Goal: Information Seeking & Learning: Learn about a topic

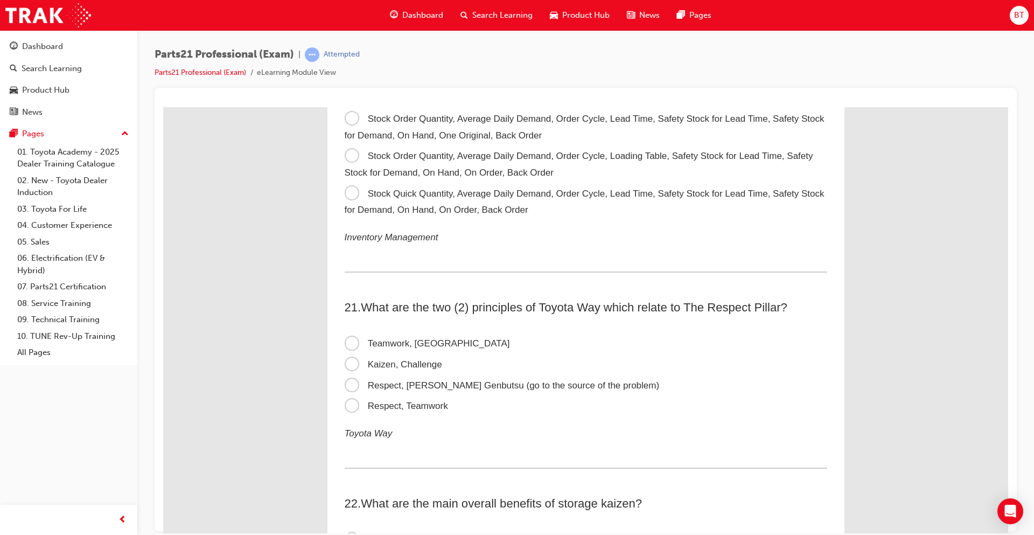
scroll to position [4171, 0]
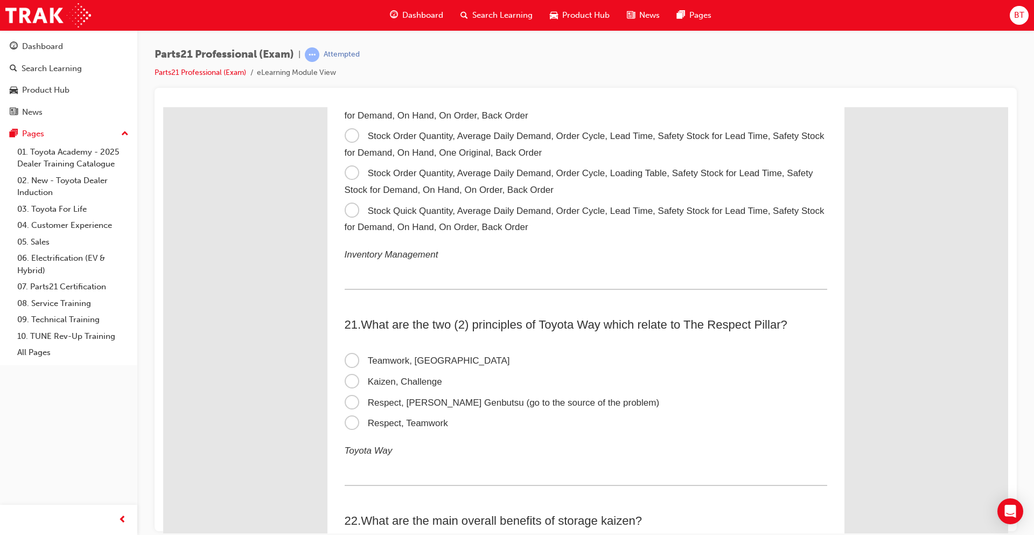
click at [348, 175] on span "Stock Order Quantity, Average Daily Demand, Order Cycle, Loading Table, Safety …" at bounding box center [579, 181] width 469 height 27
click at [163, 107] on input "Stock Order Quantity, Average Daily Demand, Order Cycle, Loading Table, Safety …" at bounding box center [163, 107] width 0 height 0
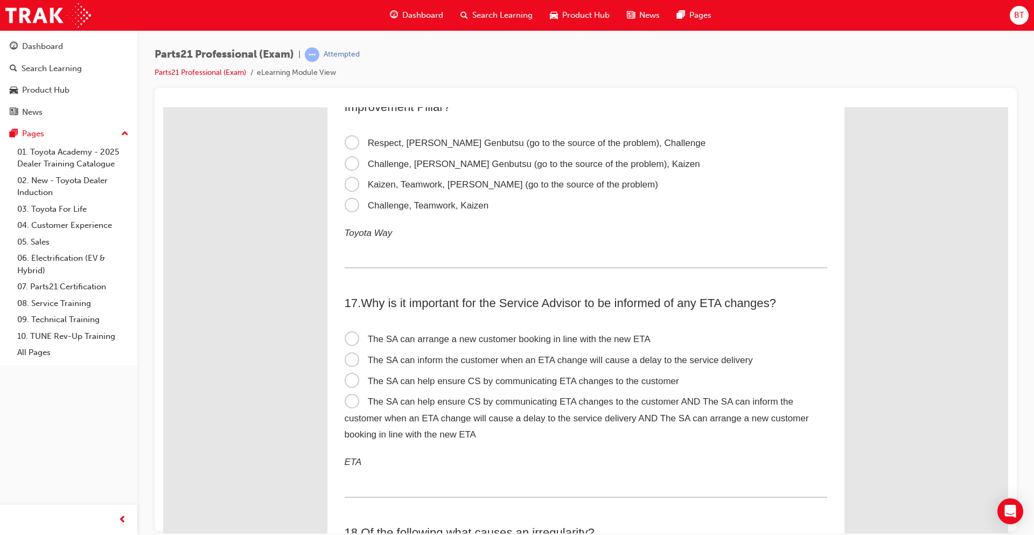
scroll to position [3147, 0]
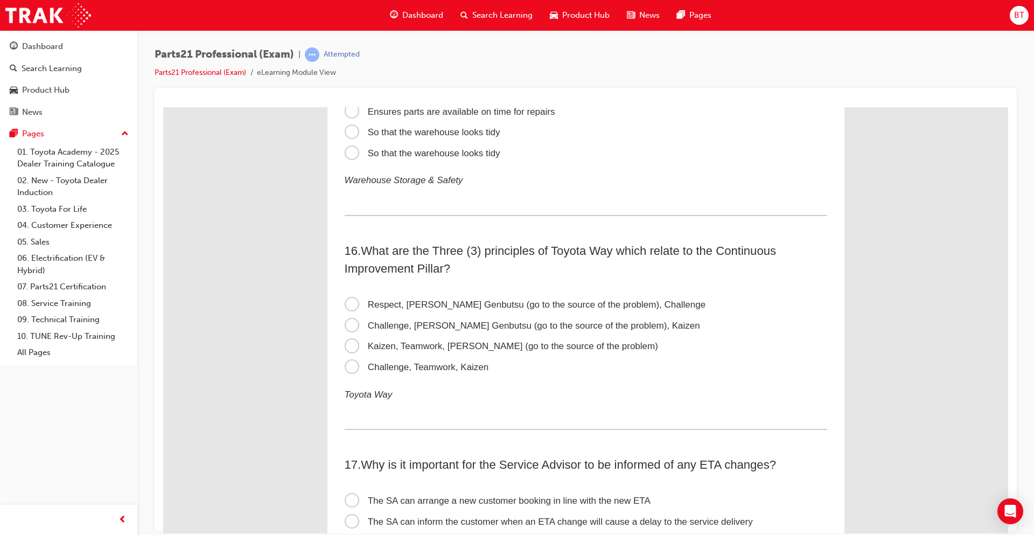
click at [350, 302] on span "Respect, [PERSON_NAME] Genbutsu (go to the source of the problem), Challenge" at bounding box center [525, 304] width 361 height 10
click at [163, 107] on input "Respect, [PERSON_NAME] Genbutsu (go to the source of the problem), Challenge" at bounding box center [163, 107] width 0 height 0
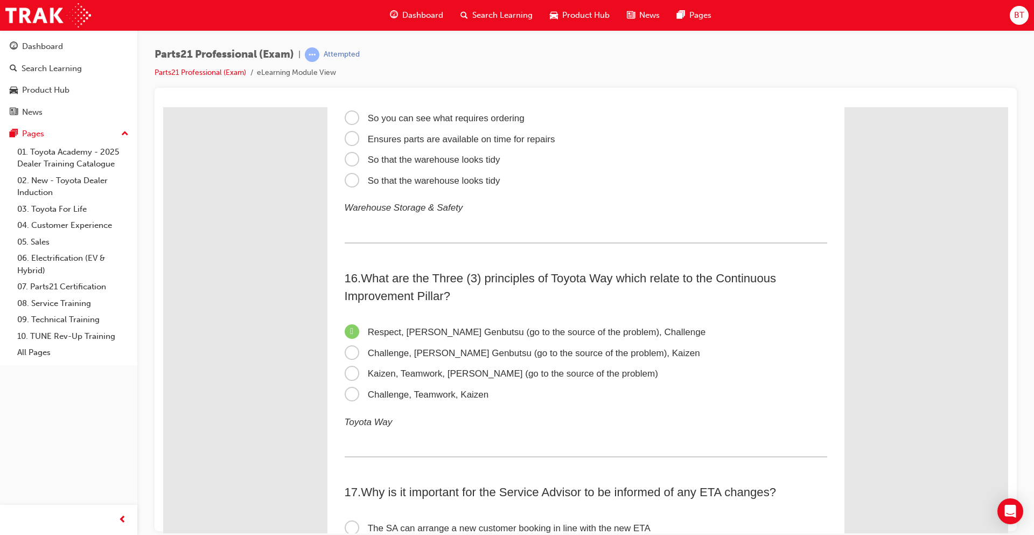
scroll to position [3093, 0]
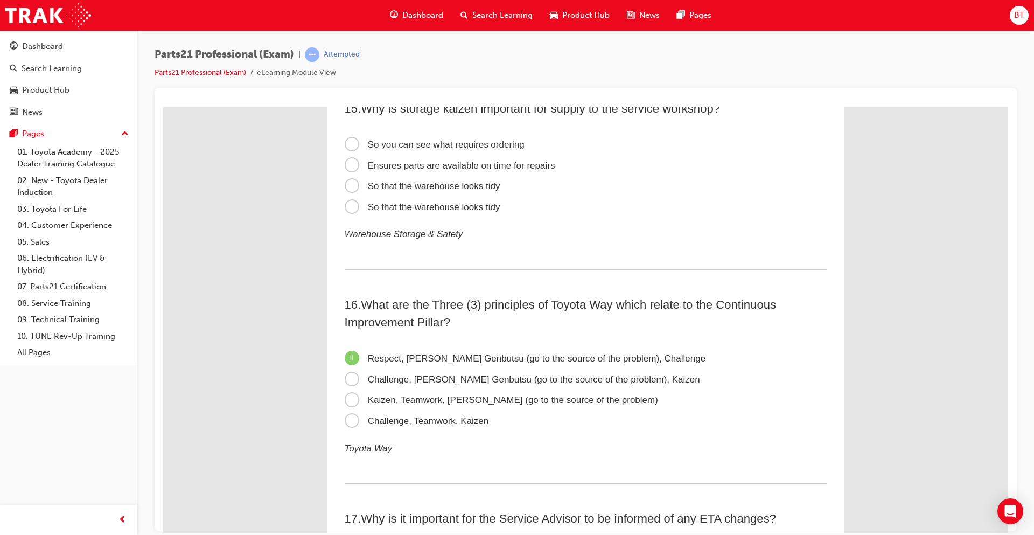
click at [346, 379] on span "Challenge, [PERSON_NAME] Genbutsu (go to the source of the problem), Kaizen" at bounding box center [523, 379] width 356 height 10
click at [163, 107] on input "Challenge, [PERSON_NAME] Genbutsu (go to the source of the problem), Kaizen" at bounding box center [163, 107] width 0 height 0
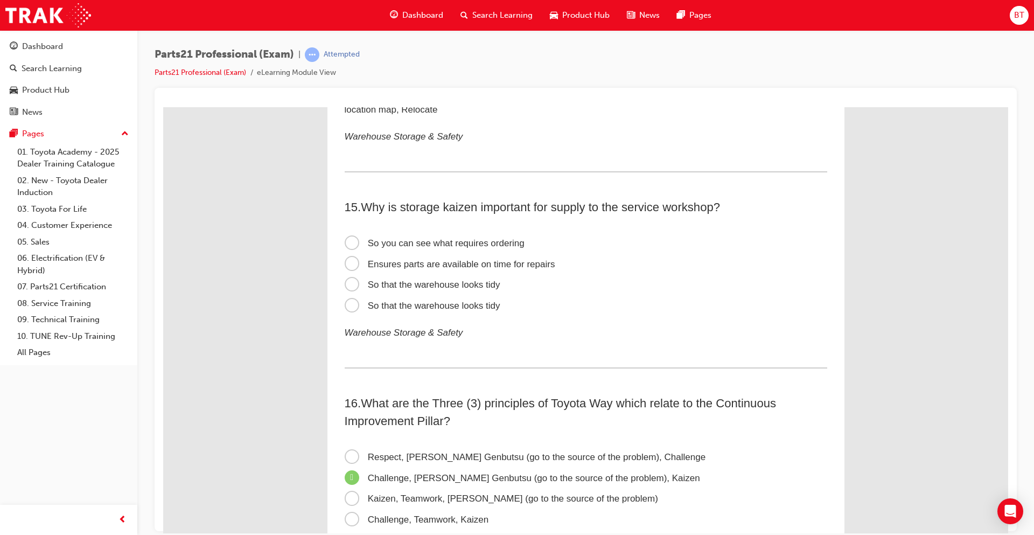
scroll to position [2986, 0]
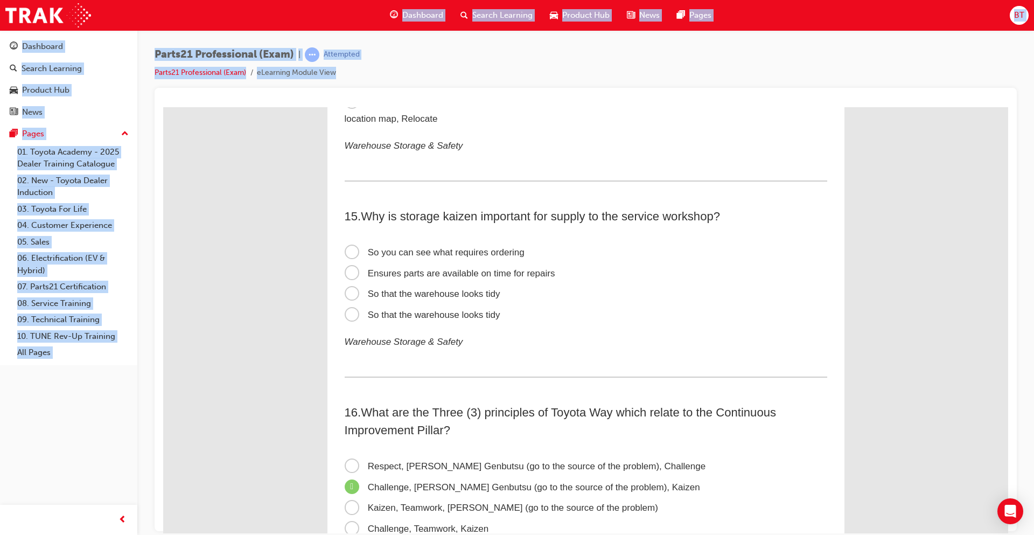
drag, startPoint x: 439, startPoint y: 127, endPoint x: 603, endPoint y: 198, distance: 178.8
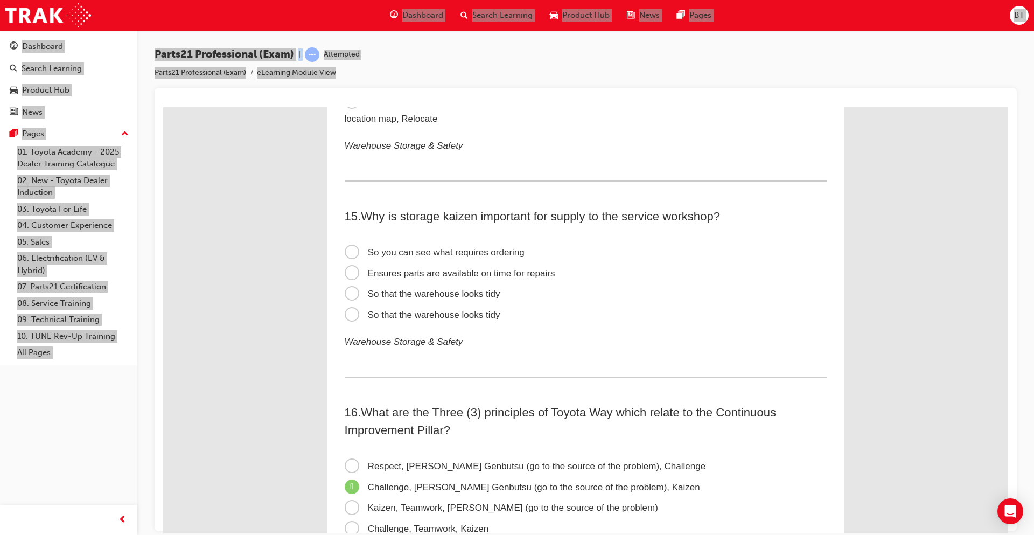
click at [339, 361] on div "1 . What does OHSMS stand for? Occupational Health and Safety Management System…" at bounding box center [586, 443] width 517 height 6644
click at [258, 385] on div "1 . What does OHSMS stand for? Occupational Health and Safety Management System…" at bounding box center [585, 443] width 845 height 6644
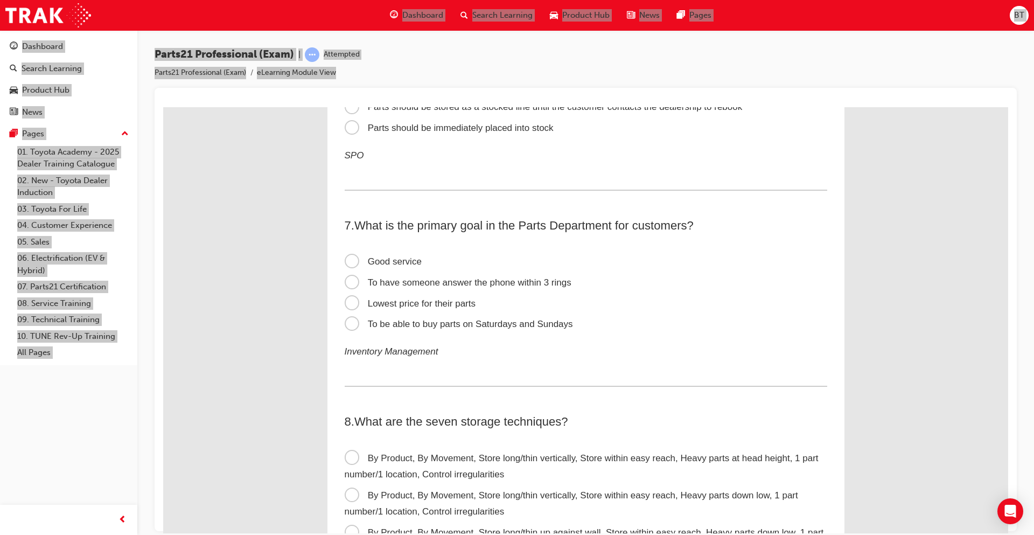
scroll to position [1154, 0]
drag, startPoint x: 351, startPoint y: 266, endPoint x: 463, endPoint y: 294, distance: 115.5
click at [351, 266] on span "Good service" at bounding box center [383, 263] width 77 height 10
click at [163, 107] on input "Good service" at bounding box center [163, 107] width 0 height 0
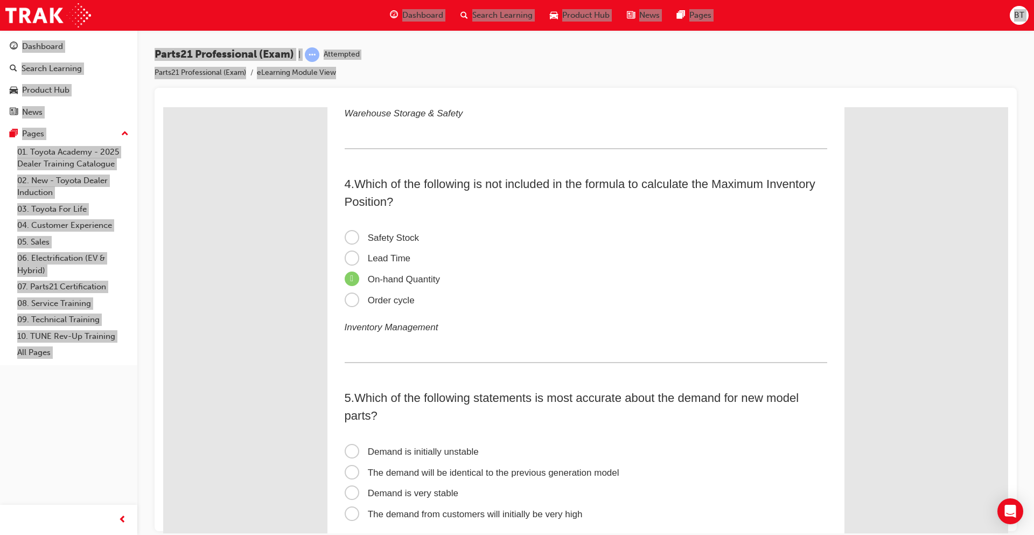
scroll to position [593, 0]
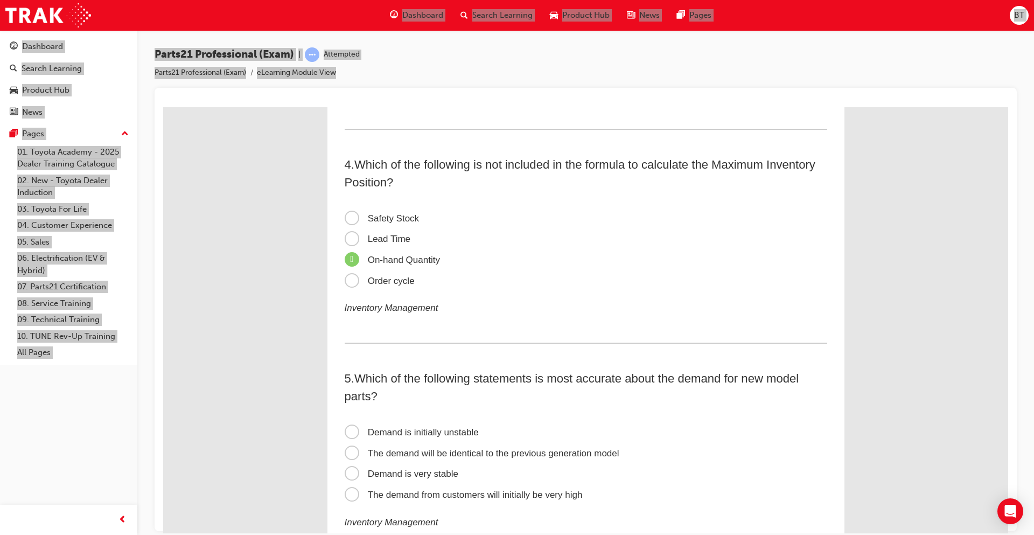
click at [590, 289] on label "Order cycle" at bounding box center [586, 280] width 483 height 21
click at [163, 107] on input "Order cycle" at bounding box center [163, 107] width 0 height 0
click at [373, 217] on span "Safety Stock" at bounding box center [382, 218] width 75 height 10
click at [163, 107] on input "Safety Stock" at bounding box center [163, 107] width 0 height 0
click at [372, 240] on span "Lead Time" at bounding box center [378, 238] width 66 height 10
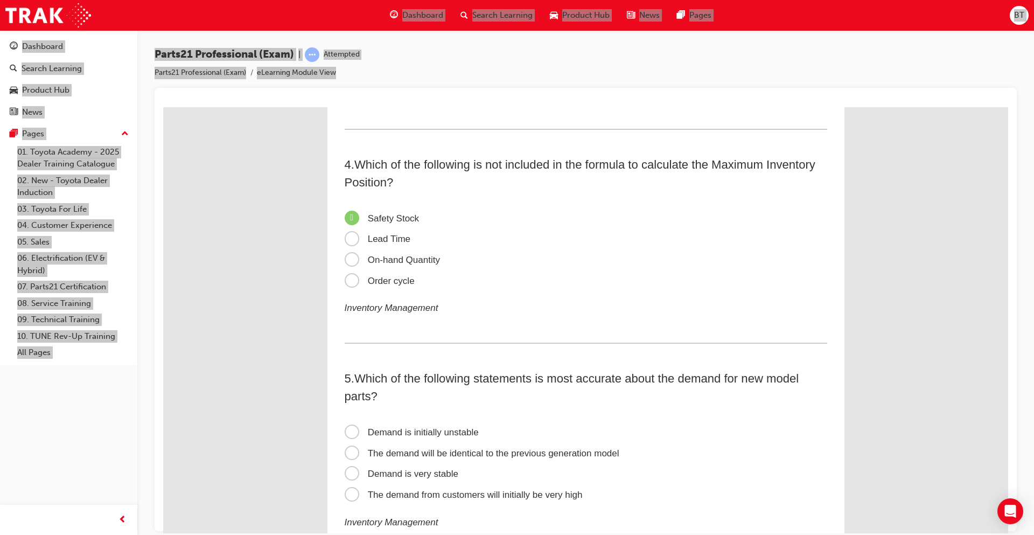
click at [163, 107] on input "Lead Time" at bounding box center [163, 107] width 0 height 0
click at [372, 260] on span "On-hand Quantity" at bounding box center [392, 259] width 95 height 10
click at [163, 107] on input "On-hand Quantity" at bounding box center [163, 107] width 0 height 0
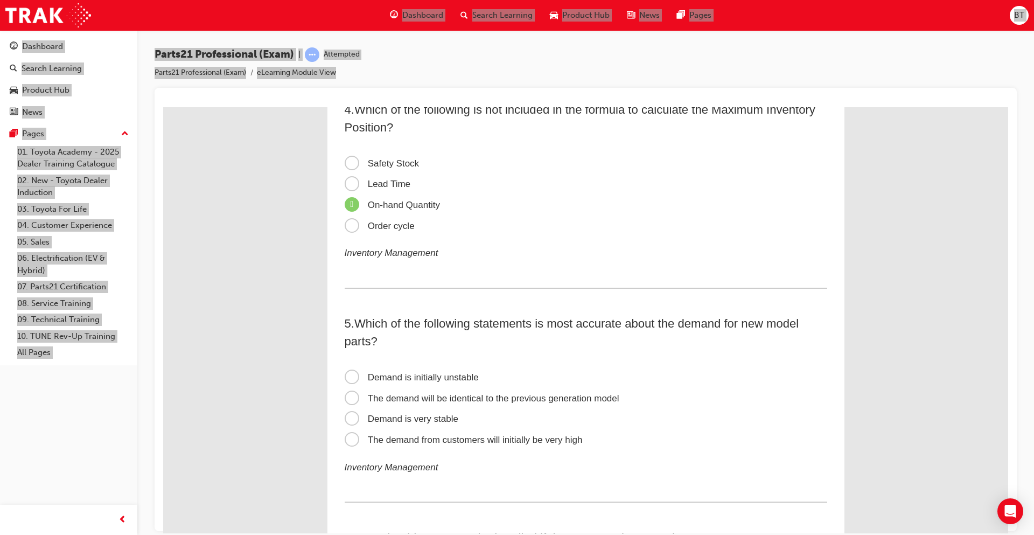
scroll to position [808, 0]
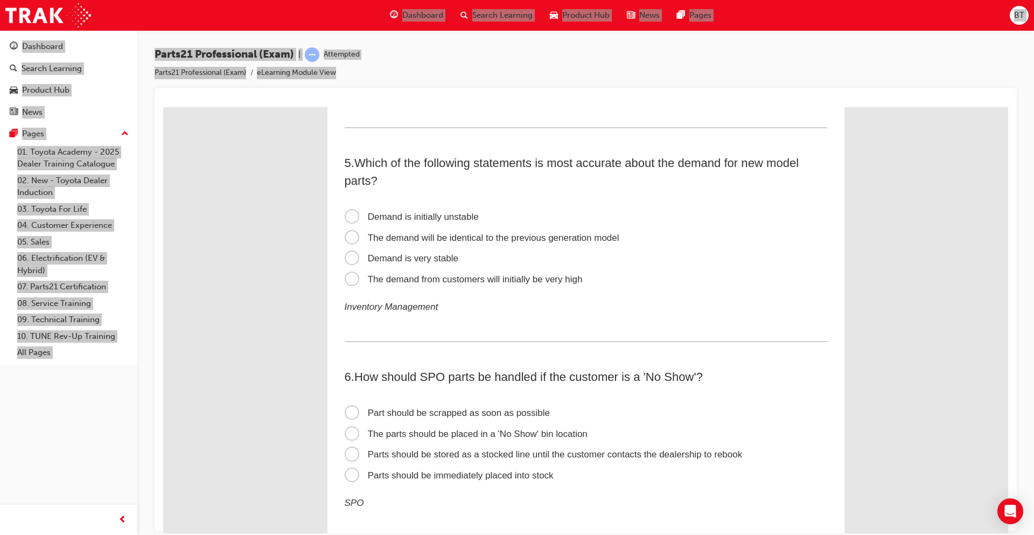
click at [347, 215] on span "Demand is initially unstable" at bounding box center [412, 216] width 134 height 10
click at [163, 107] on input "Demand is initially unstable" at bounding box center [163, 107] width 0 height 0
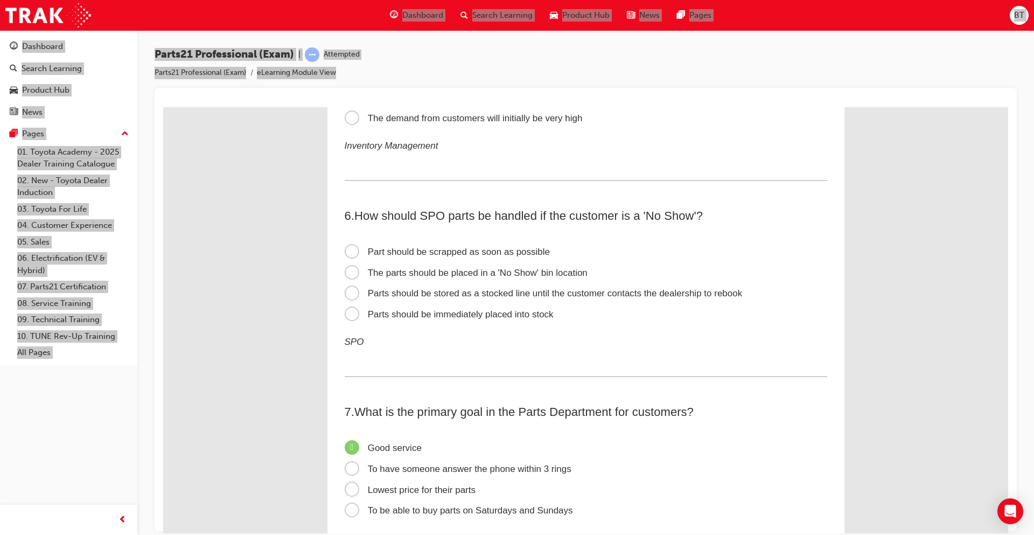
scroll to position [970, 0]
click at [345, 272] on span "The parts should be placed in a 'No Show' bin location" at bounding box center [466, 272] width 243 height 10
click at [163, 107] on input "The parts should be placed in a 'No Show' bin location" at bounding box center [163, 107] width 0 height 0
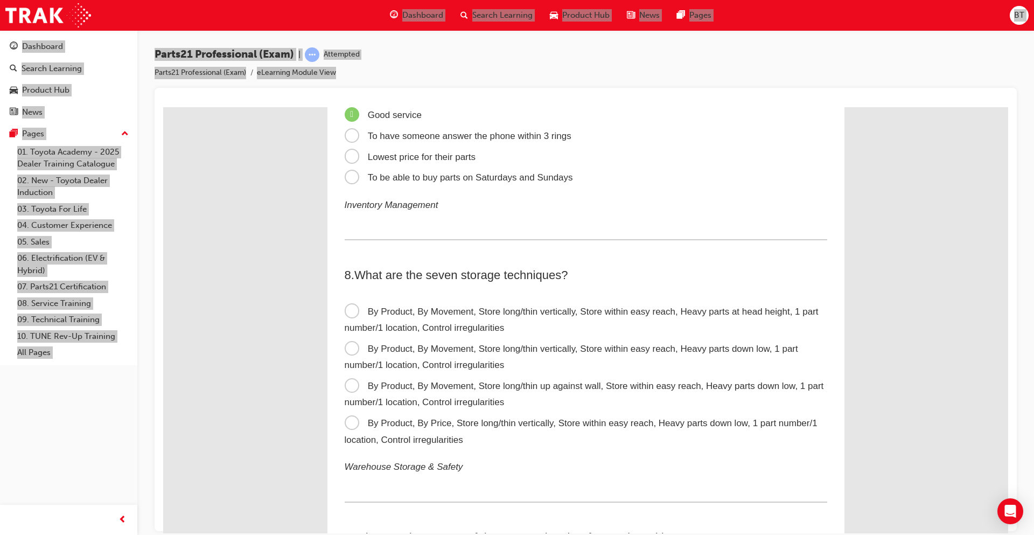
scroll to position [1401, 0]
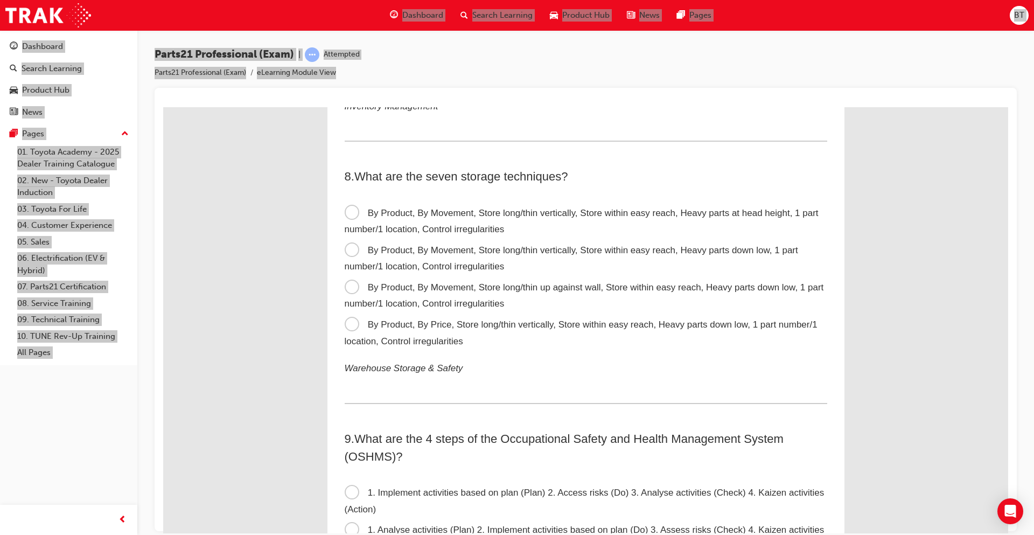
click at [350, 321] on span "By Product, By Price, Store long/thin vertically, Store within easy reach, Heav…" at bounding box center [581, 332] width 473 height 27
click at [163, 107] on input "By Product, By Price, Store long/thin vertically, Store within easy reach, Heav…" at bounding box center [163, 107] width 0 height 0
click at [345, 249] on span "By Product, By Movement, Store long/thin vertically, Store within easy reach, H…" at bounding box center [572, 258] width 454 height 27
click at [163, 107] on input "By Product, By Movement, Store long/thin vertically, Store within easy reach, H…" at bounding box center [163, 107] width 0 height 0
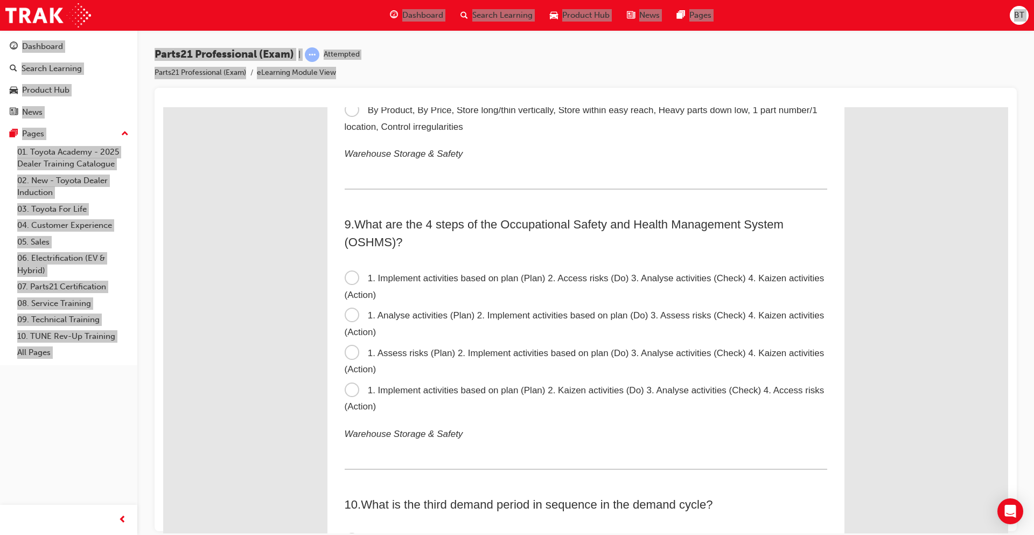
scroll to position [1616, 0]
click at [345, 310] on span "1. Analyse activities (Plan) 2. Implement activities based on plan (Do) 3. Asse…" at bounding box center [585, 322] width 480 height 27
click at [163, 107] on input "1. Analyse activities (Plan) 2. Implement activities based on plan (Do) 3. Asse…" at bounding box center [163, 107] width 0 height 0
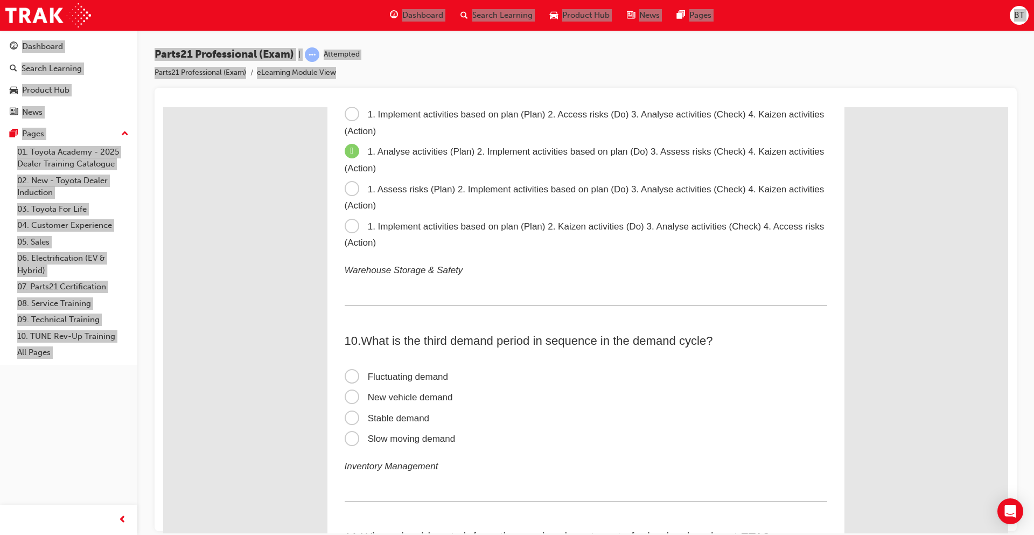
scroll to position [1832, 0]
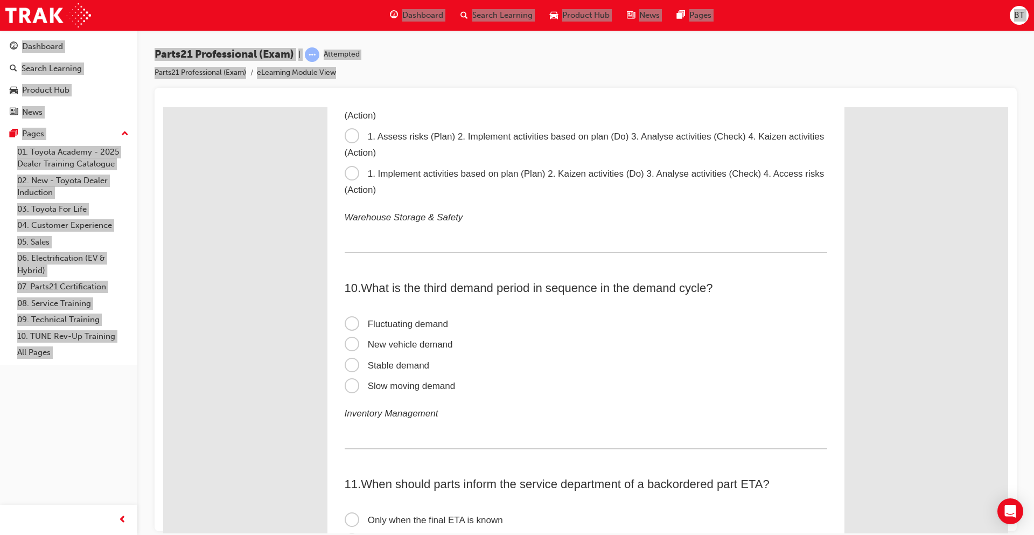
click at [348, 361] on span "Stable demand" at bounding box center [387, 365] width 85 height 10
click at [163, 107] on input "Stable demand" at bounding box center [163, 107] width 0 height 0
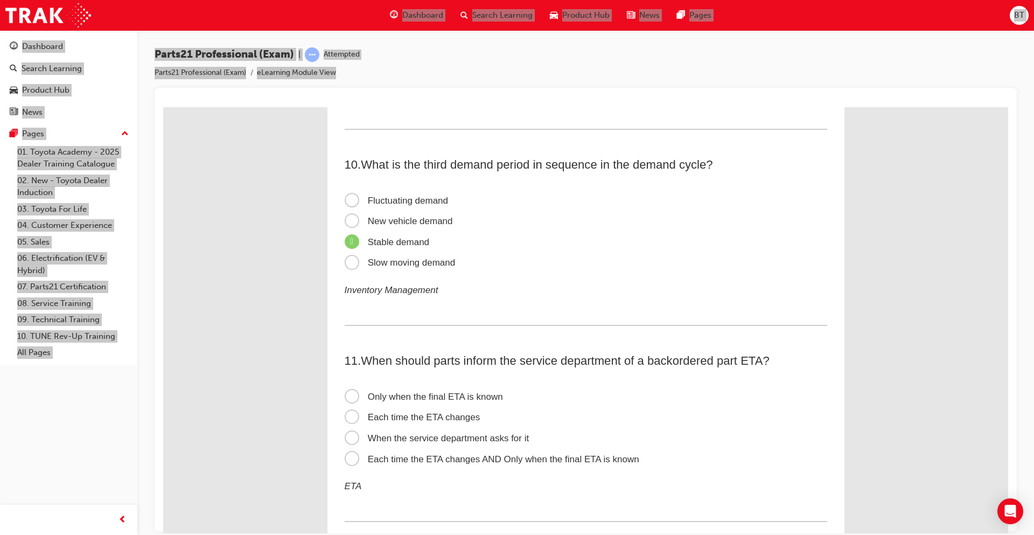
scroll to position [2047, 0]
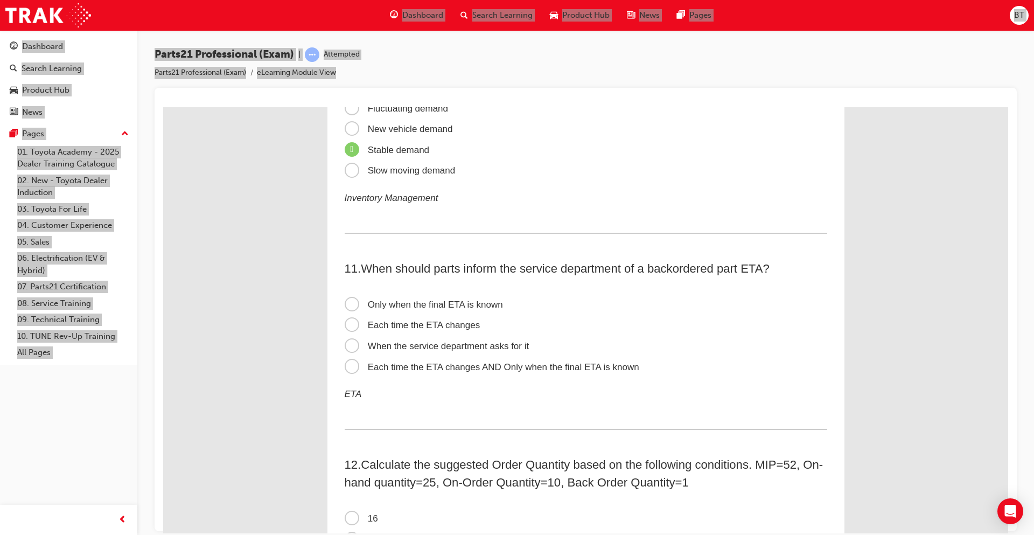
click at [349, 321] on span "Each time the ETA changes" at bounding box center [413, 324] width 136 height 10
click at [163, 107] on input "Each time the ETA changes" at bounding box center [163, 107] width 0 height 0
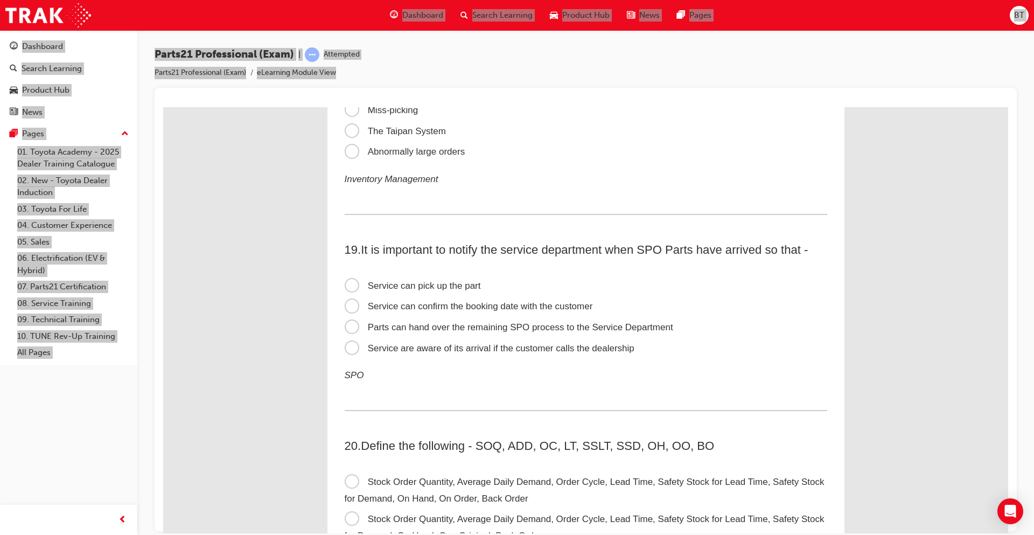
scroll to position [3717, 0]
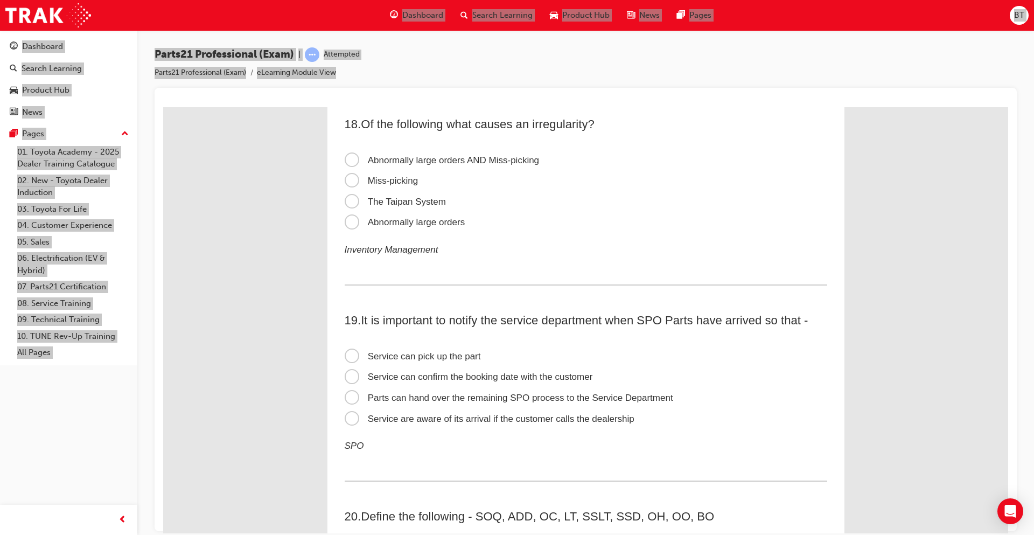
click at [352, 225] on span "Abnormally large orders" at bounding box center [405, 222] width 121 height 10
click at [163, 107] on input "Abnormally large orders" at bounding box center [163, 107] width 0 height 0
click at [346, 162] on span "Abnormally large orders AND Miss-picking" at bounding box center [442, 160] width 195 height 10
click at [163, 107] on input "Abnormally large orders AND Miss-picking" at bounding box center [163, 107] width 0 height 0
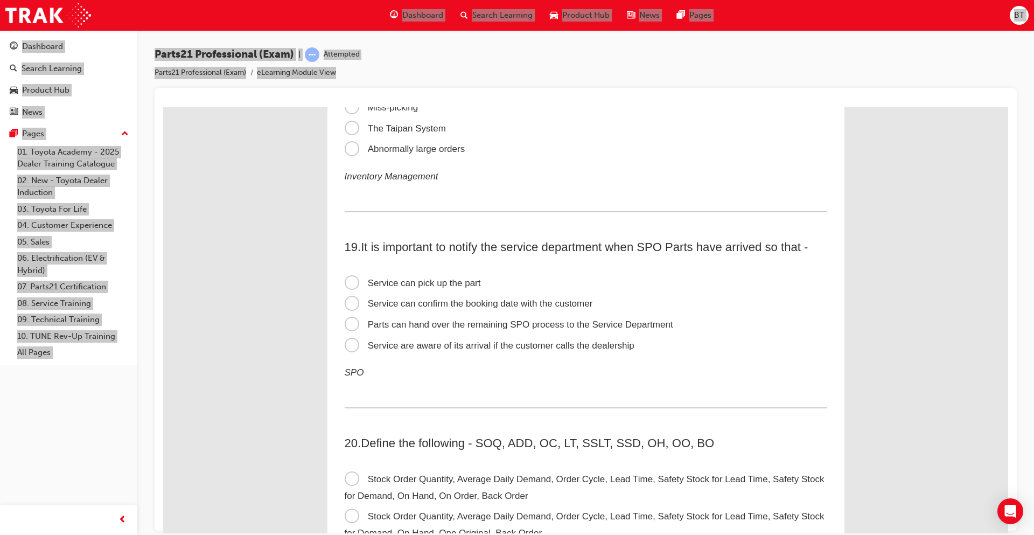
scroll to position [3879, 0]
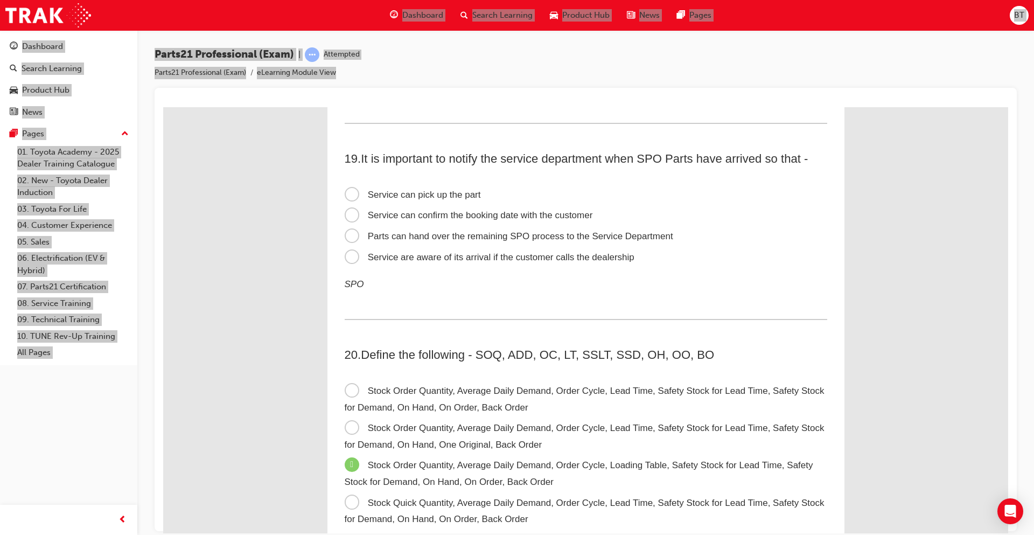
click at [351, 215] on span "Service can confirm the booking date with the customer" at bounding box center [469, 215] width 248 height 10
click at [163, 107] on input "Service can confirm the booking date with the customer" at bounding box center [163, 107] width 0 height 0
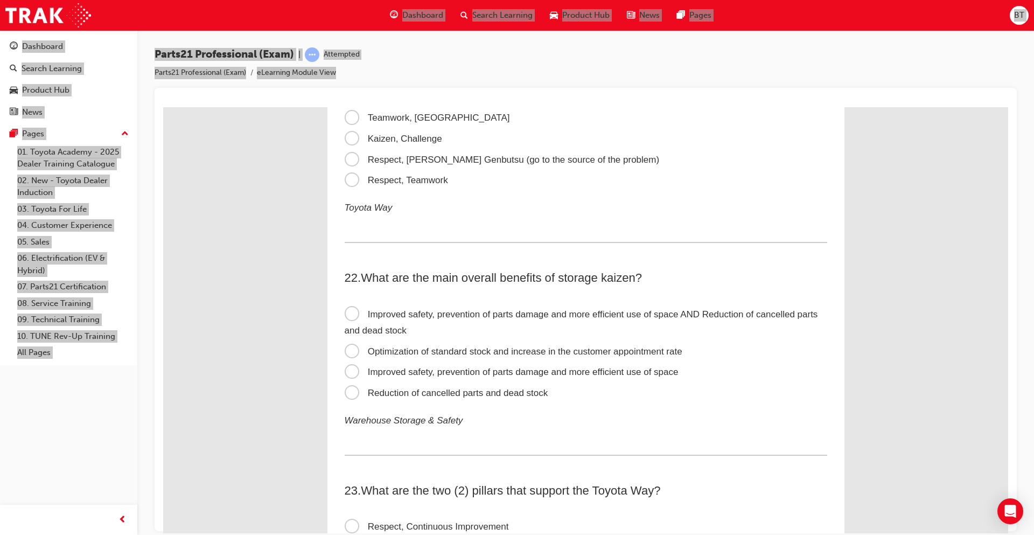
scroll to position [4418, 0]
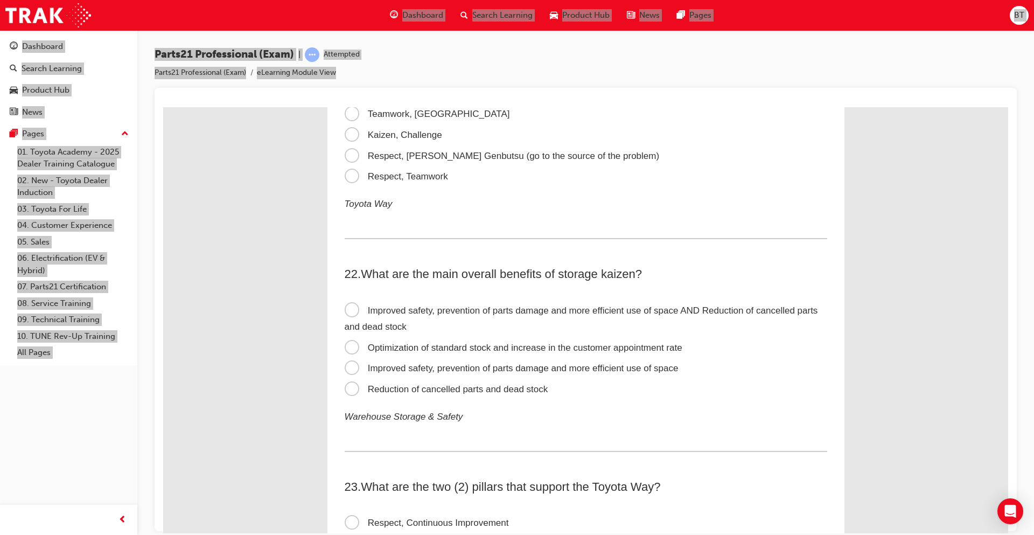
click at [351, 136] on span "Kaizen, Challenge" at bounding box center [394, 134] width 98 height 10
click at [163, 107] on input "Kaizen, Challenge" at bounding box center [163, 107] width 0 height 0
click at [352, 112] on span "Teamwork, [GEOGRAPHIC_DATA]" at bounding box center [427, 113] width 165 height 10
click at [163, 107] on input "Teamwork, [GEOGRAPHIC_DATA]" at bounding box center [163, 107] width 0 height 0
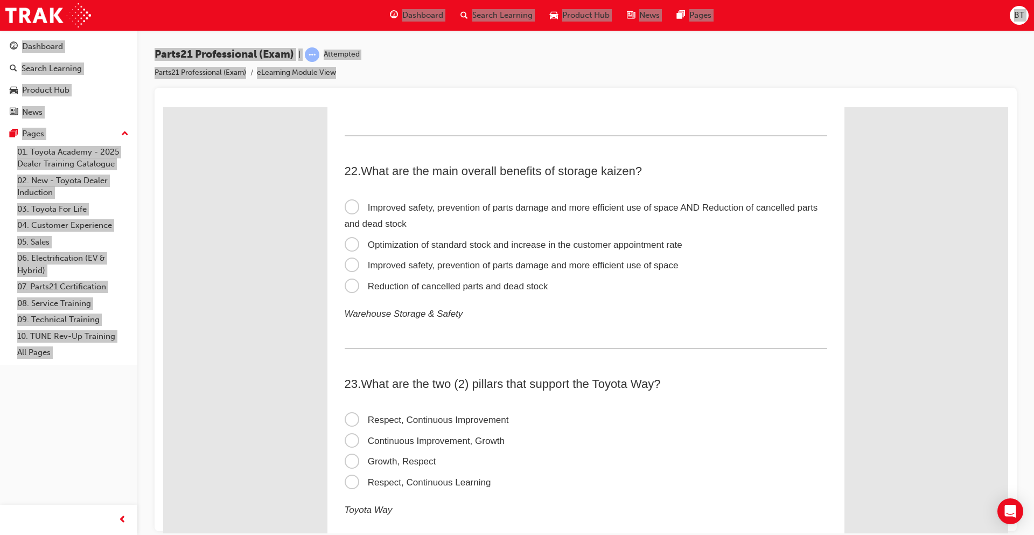
scroll to position [4525, 0]
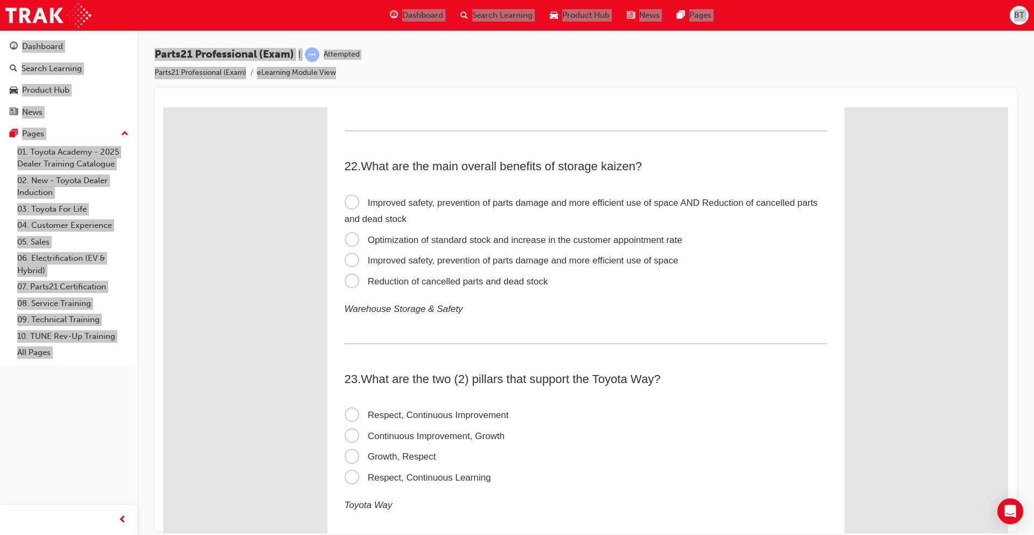
click at [352, 206] on span "Improved safety, prevention of parts damage and more efficient use of space AND…" at bounding box center [582, 210] width 474 height 27
click at [163, 107] on input "Improved safety, prevention of parts damage and more efficient use of space AND…" at bounding box center [163, 107] width 0 height 0
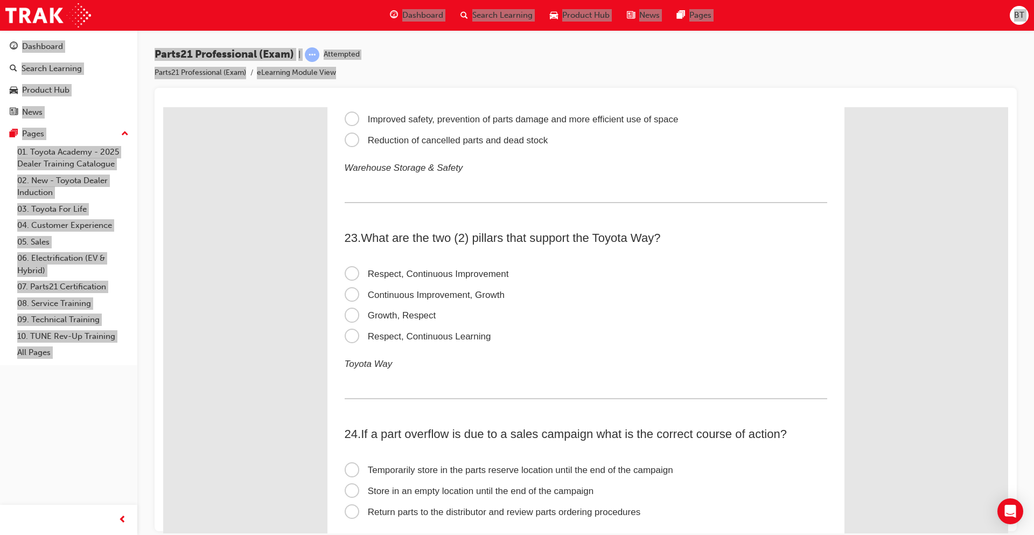
scroll to position [4687, 0]
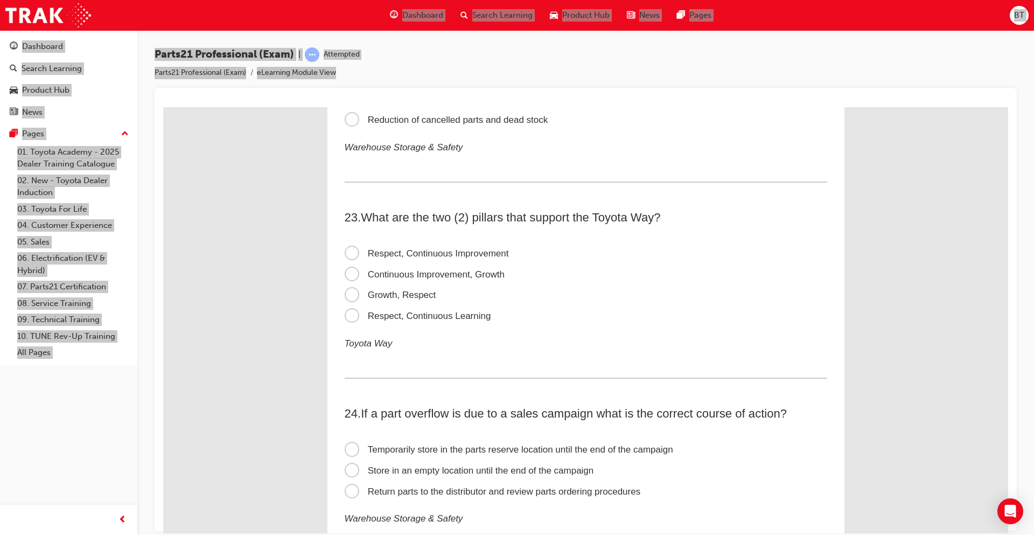
click at [348, 315] on span "Respect, Continuous Learning" at bounding box center [418, 315] width 147 height 10
click at [163, 107] on input "Respect, Continuous Learning" at bounding box center [163, 107] width 0 height 0
click at [346, 251] on span "Respect, Continuous Improvement" at bounding box center [427, 253] width 164 height 10
click at [163, 107] on input "Respect, Continuous Improvement" at bounding box center [163, 107] width 0 height 0
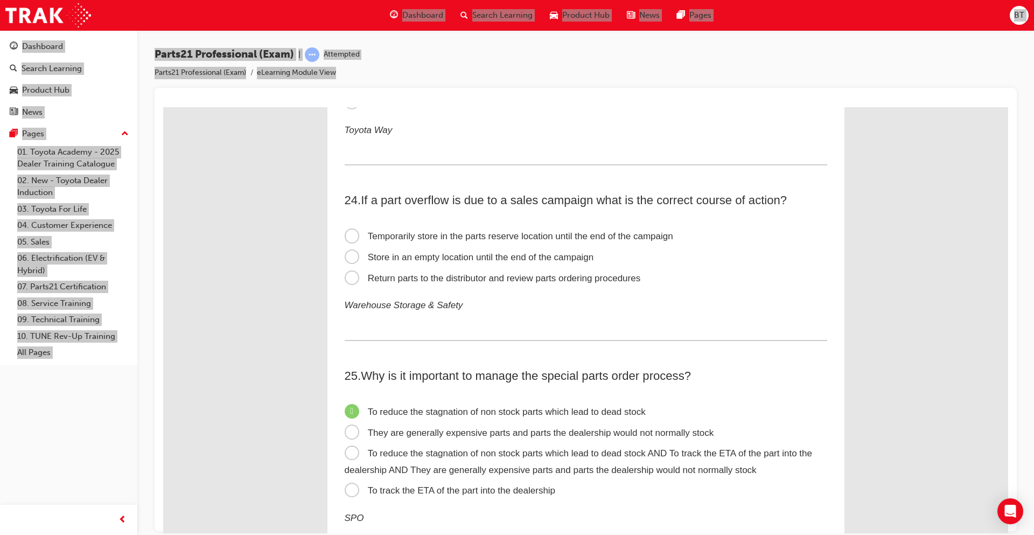
scroll to position [4903, 0]
click at [347, 233] on span "Temporarily store in the parts reserve location until the end of the campaign" at bounding box center [509, 233] width 329 height 10
click at [163, 107] on input "Temporarily store in the parts reserve location until the end of the campaign" at bounding box center [163, 107] width 0 height 0
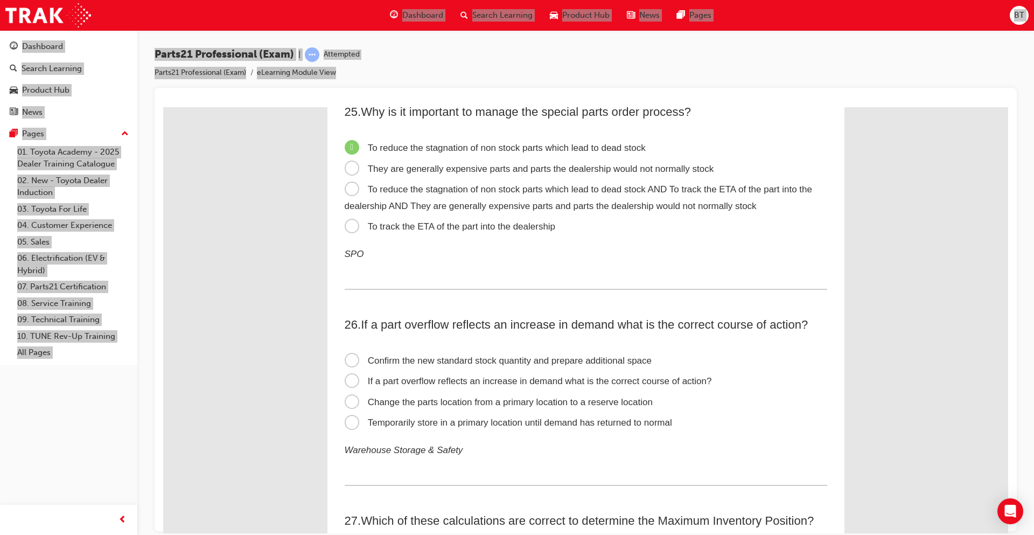
scroll to position [5226, 0]
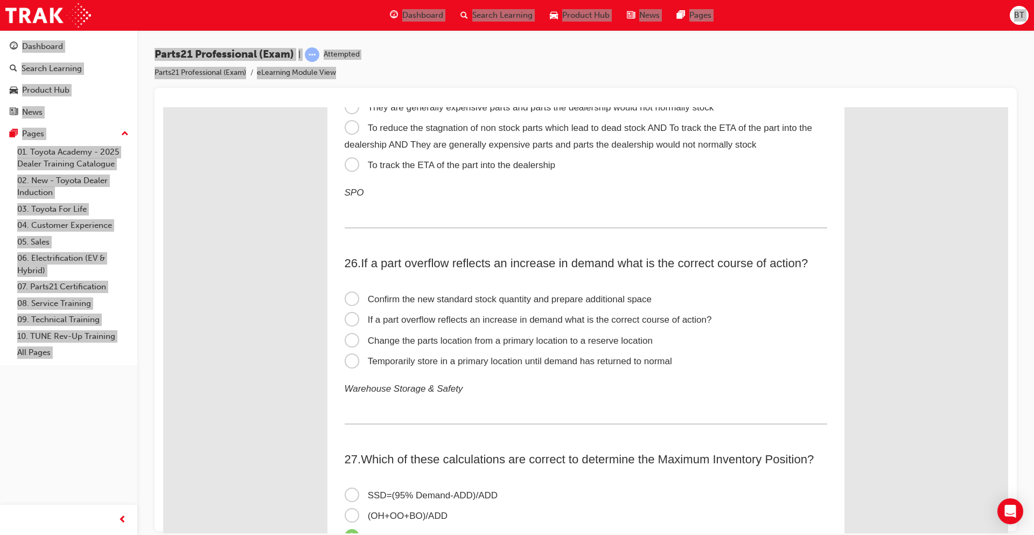
click at [346, 359] on span "Temporarily store in a primary location until demand has returned to normal" at bounding box center [509, 361] width 328 height 10
click at [163, 107] on input "Temporarily store in a primary location until demand has returned to normal" at bounding box center [163, 107] width 0 height 0
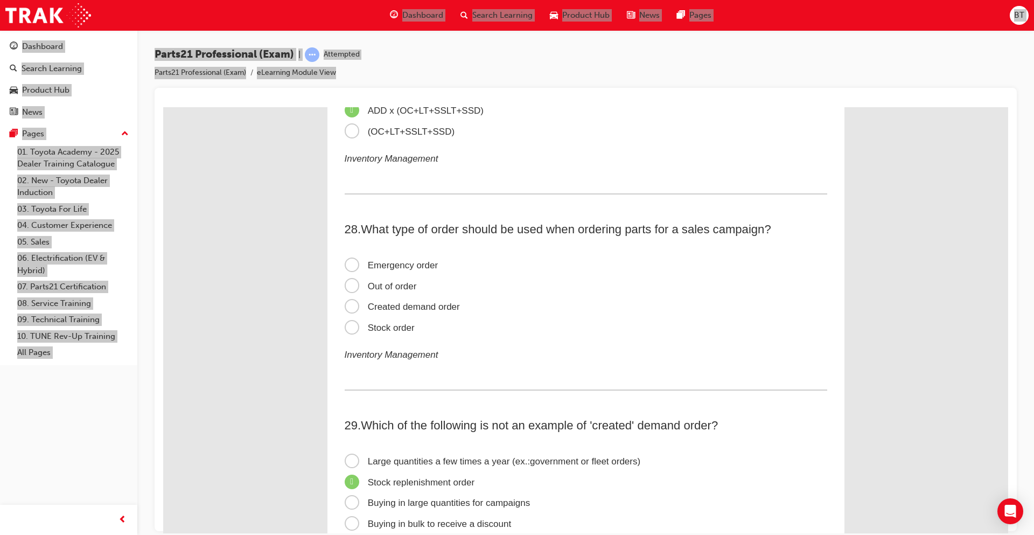
scroll to position [5657, 0]
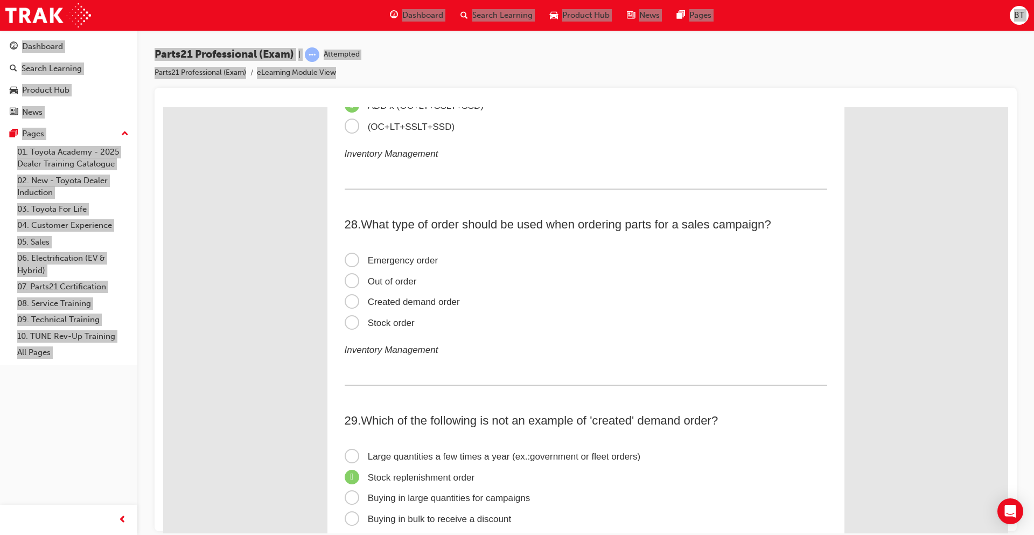
click at [345, 301] on span "Created demand order" at bounding box center [402, 301] width 115 height 10
click at [163, 107] on input "Created demand order" at bounding box center [163, 107] width 0 height 0
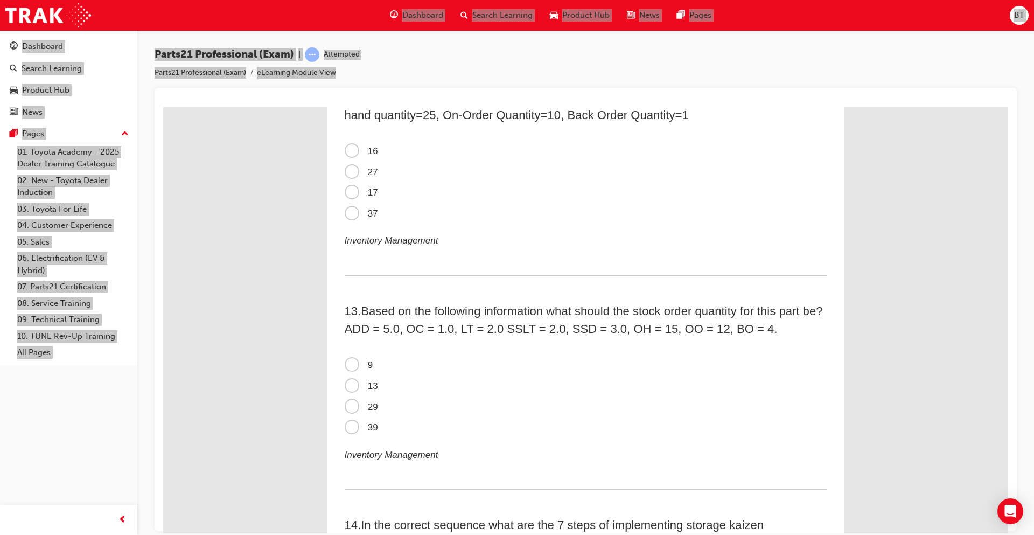
scroll to position [2393, 0]
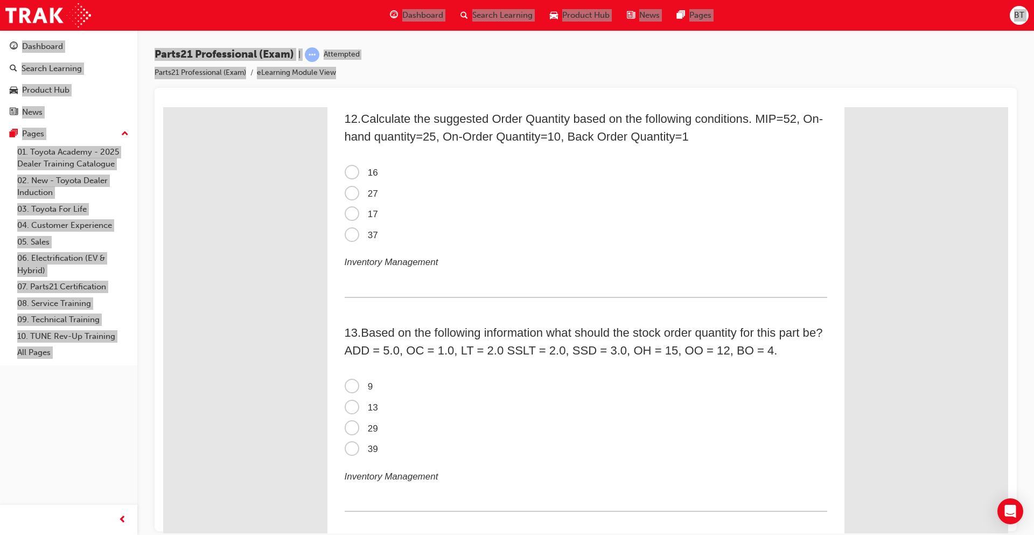
click at [348, 172] on span "16" at bounding box center [361, 172] width 33 height 10
click at [163, 107] on input "16" at bounding box center [163, 107] width 0 height 0
click at [349, 385] on span "9" at bounding box center [359, 386] width 29 height 10
click at [163, 107] on input "9" at bounding box center [163, 107] width 0 height 0
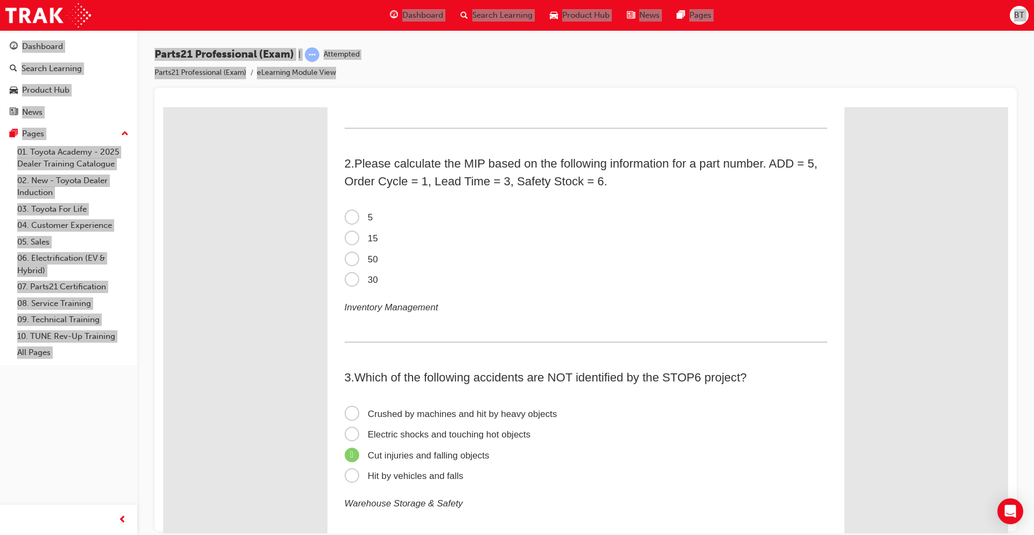
scroll to position [130, 0]
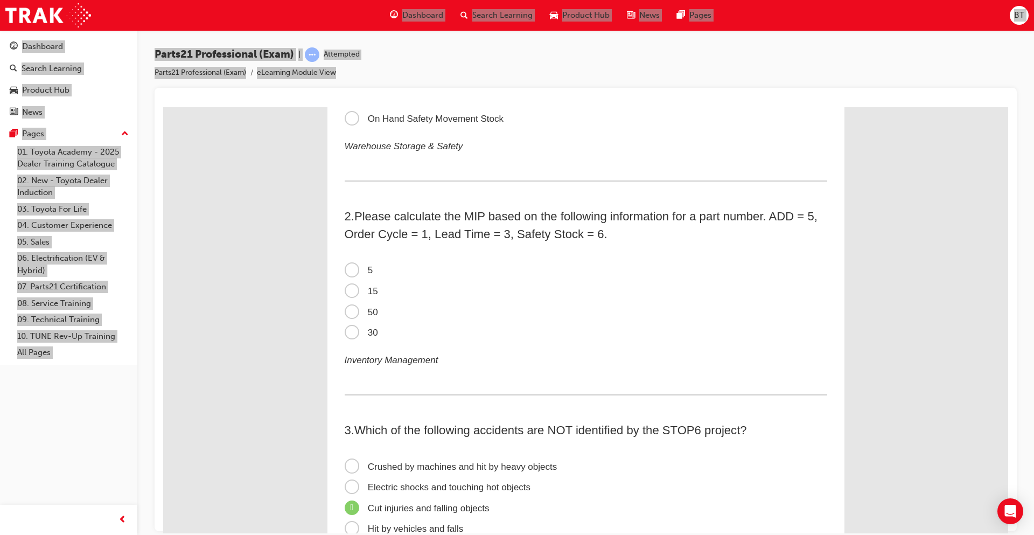
click at [349, 309] on span "50" at bounding box center [361, 312] width 33 height 10
click at [163, 107] on input "50" at bounding box center [163, 107] width 0 height 0
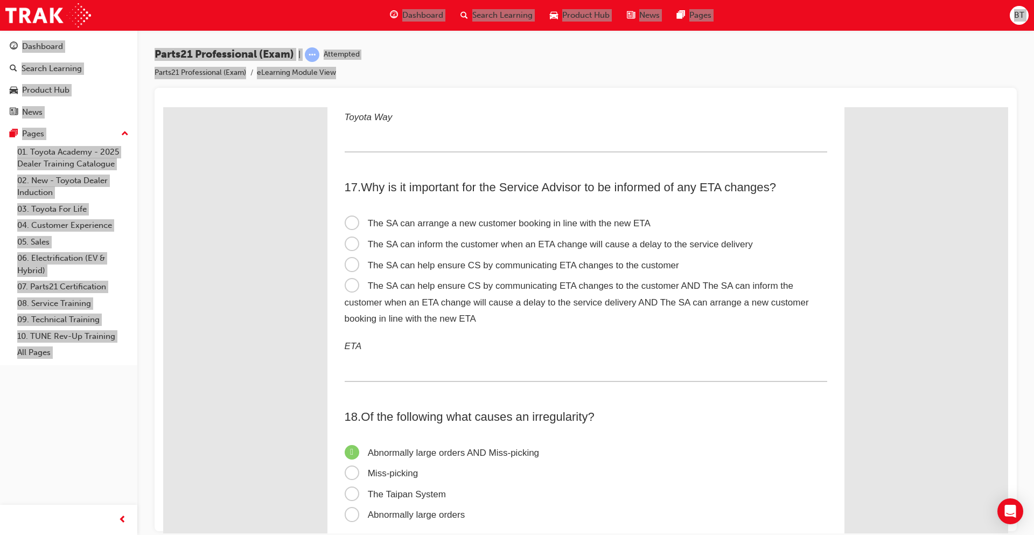
scroll to position [3417, 0]
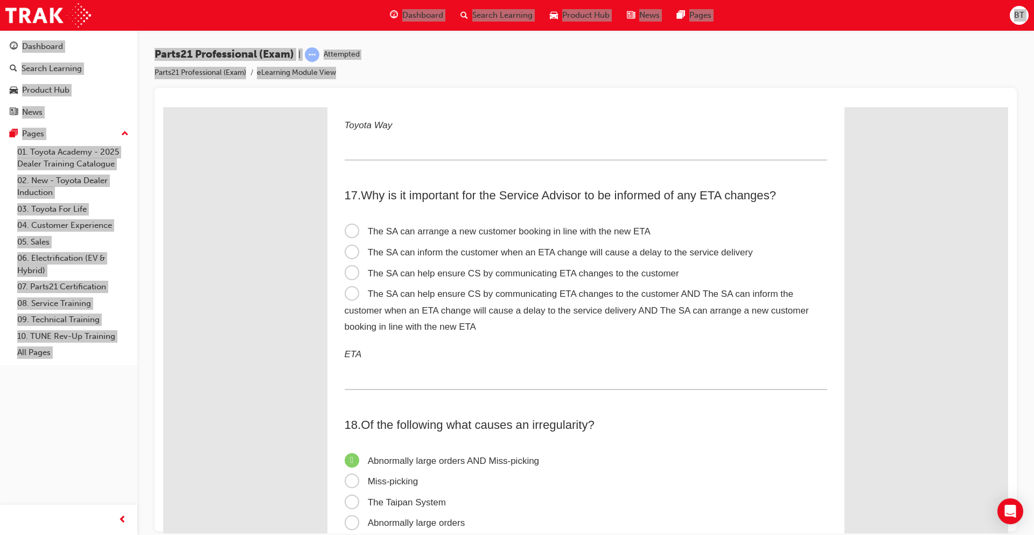
click at [347, 291] on span "The SA can help ensure CS by communicating ETA changes to the customer AND The …" at bounding box center [577, 309] width 464 height 43
click at [163, 107] on input "The SA can help ensure CS by communicating ETA changes to the customer AND The …" at bounding box center [163, 107] width 0 height 0
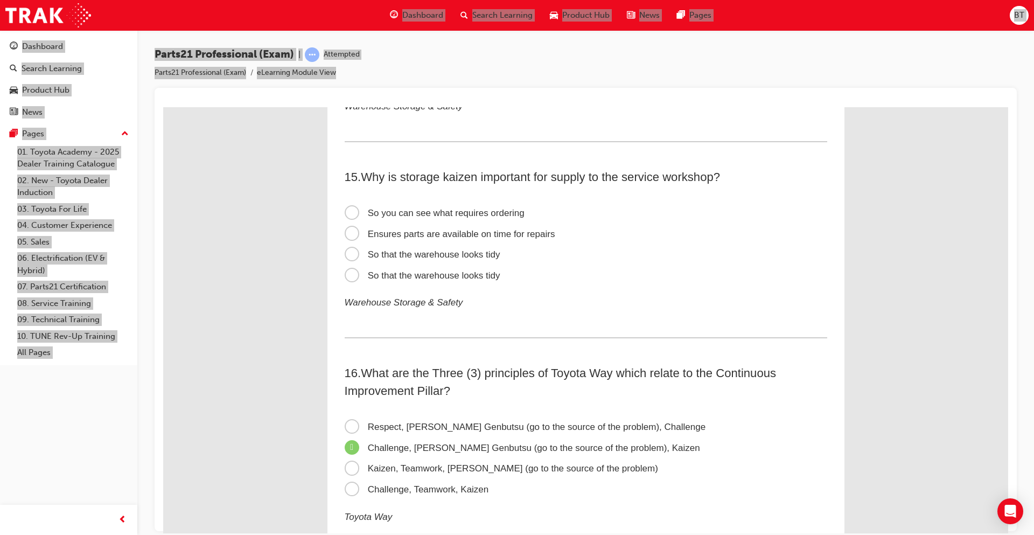
scroll to position [2986, 0]
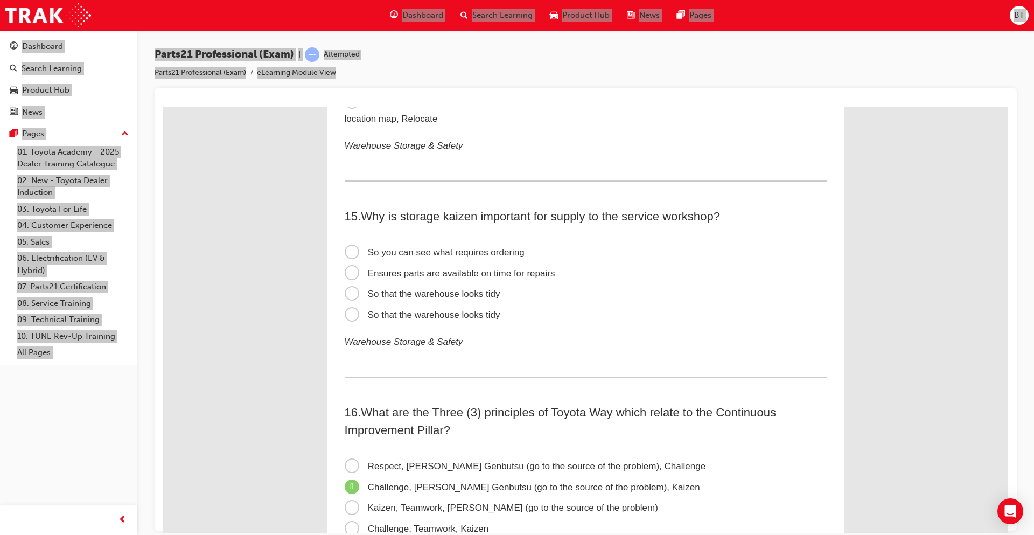
click at [347, 274] on span "Ensures parts are available on time for repairs" at bounding box center [450, 273] width 211 height 10
click at [163, 107] on input "Ensures parts are available on time for repairs" at bounding box center [163, 107] width 0 height 0
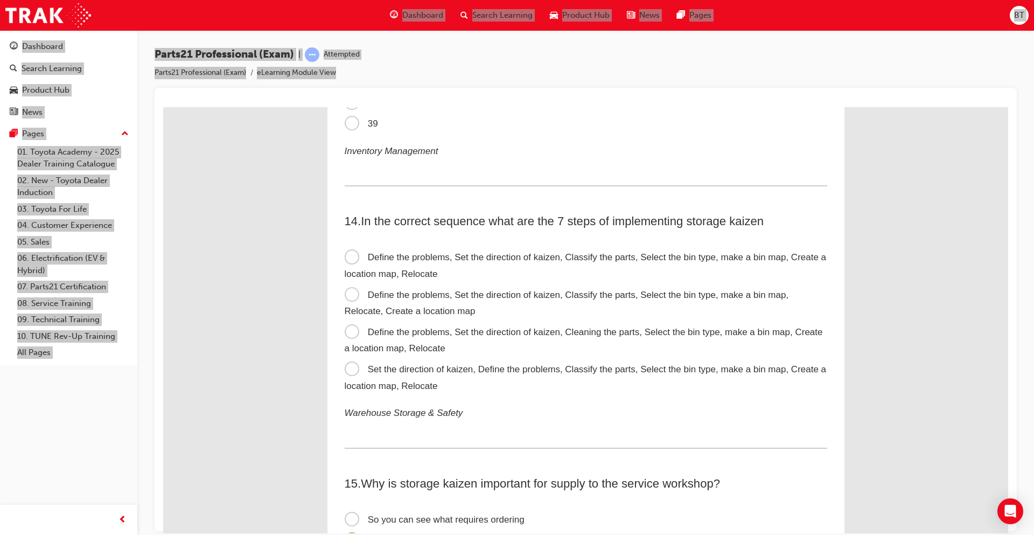
scroll to position [2716, 0]
click at [349, 330] on span "Define the problems, Set the direction of kaizen, Cleaning the parts, Select th…" at bounding box center [584, 342] width 478 height 27
click at [163, 107] on input "Define the problems, Set the direction of kaizen, Cleaning the parts, Select th…" at bounding box center [163, 107] width 0 height 0
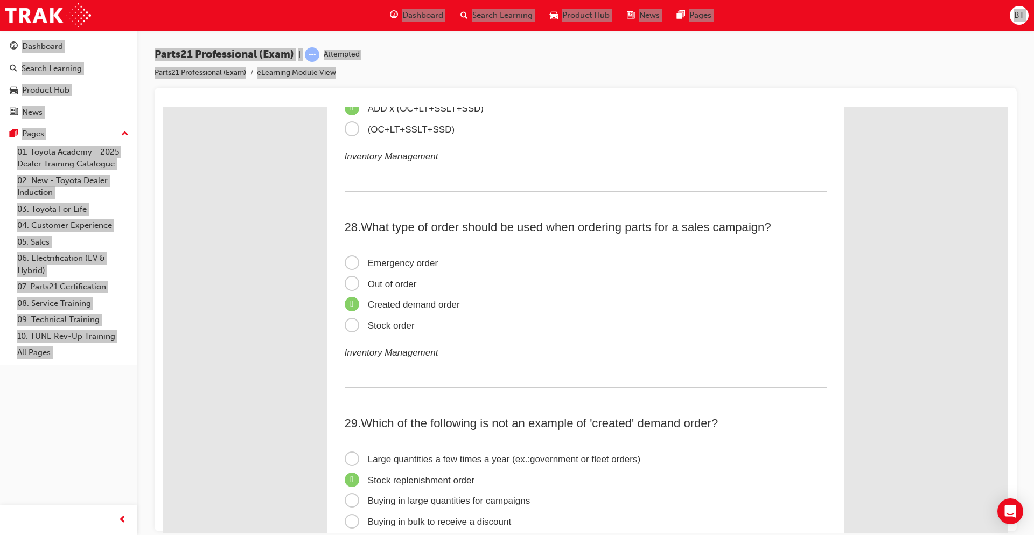
scroll to position [6218, 0]
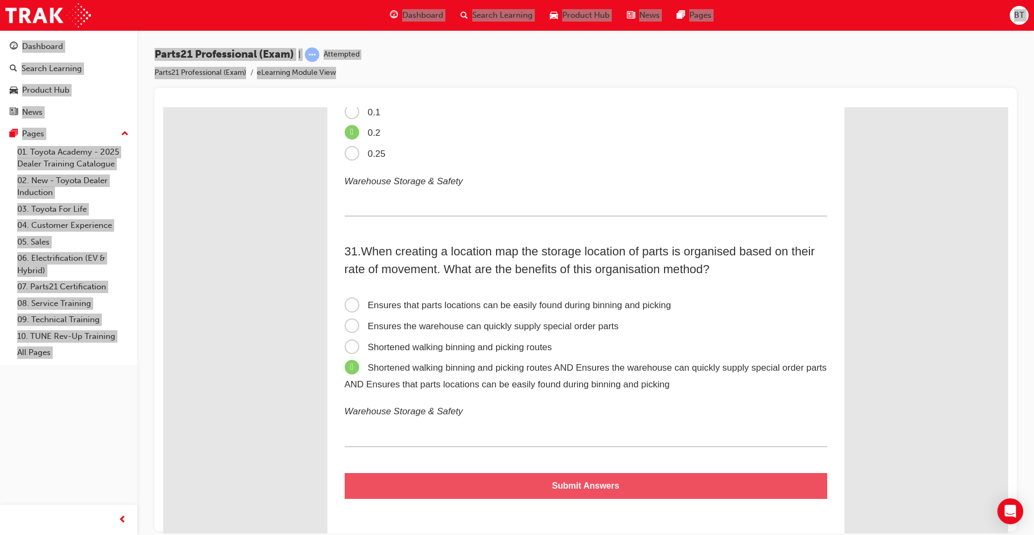
click at [672, 484] on button "Submit Answers" at bounding box center [586, 485] width 483 height 26
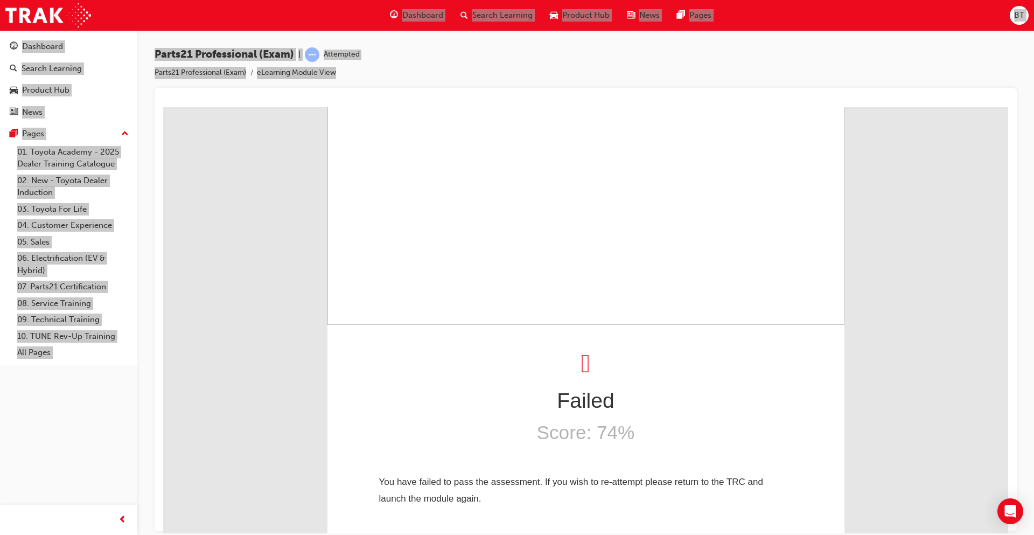
scroll to position [0, 0]
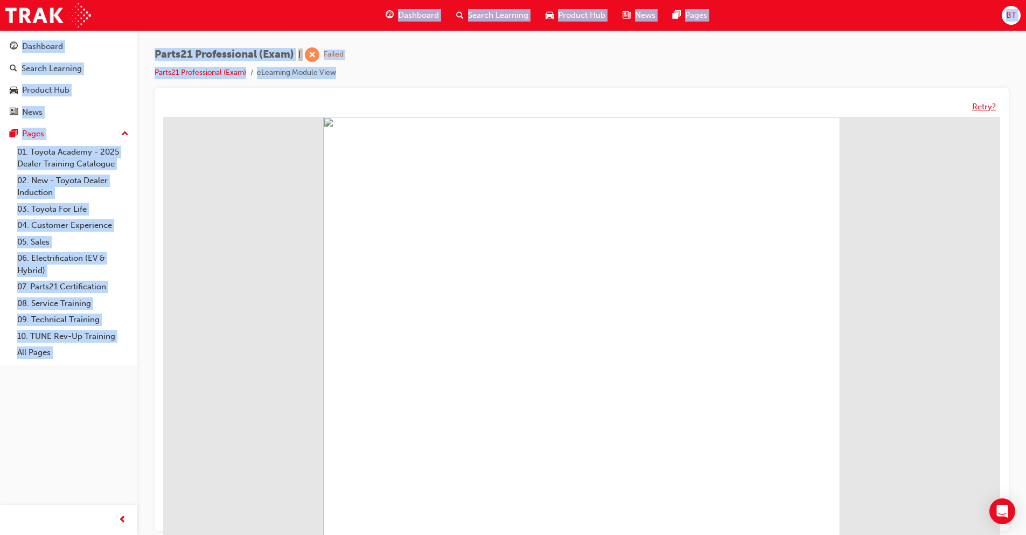
click at [984, 110] on button "Retry?" at bounding box center [984, 107] width 24 height 12
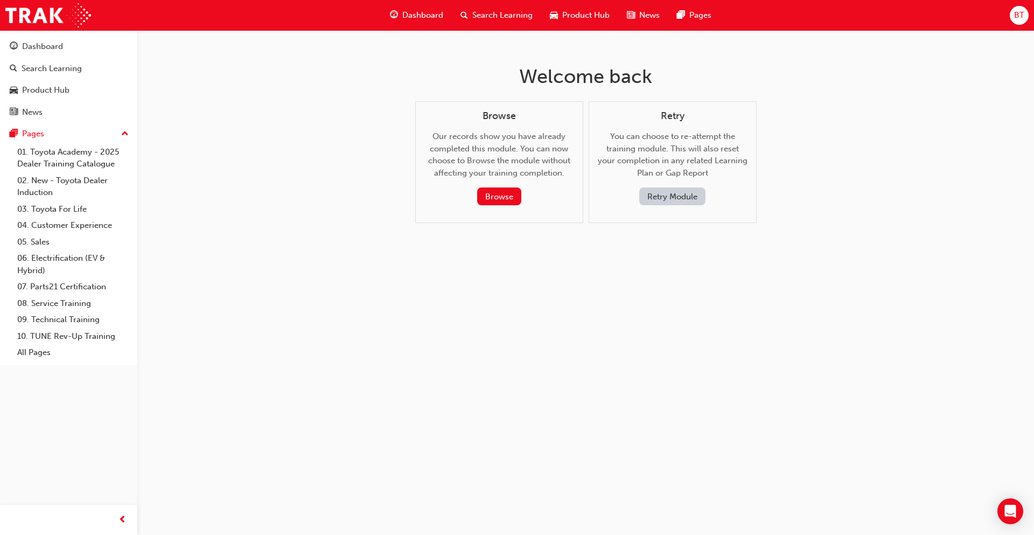
click at [299, 107] on div "Welcome back Browse Our records show you have already completed this module. Yo…" at bounding box center [517, 267] width 1034 height 535
click at [300, 109] on div "Welcome back Browse Our records show you have already completed this module. Yo…" at bounding box center [517, 267] width 1034 height 535
click at [300, 110] on div "Welcome back Browse Our records show you have already completed this module. Yo…" at bounding box center [517, 267] width 1034 height 535
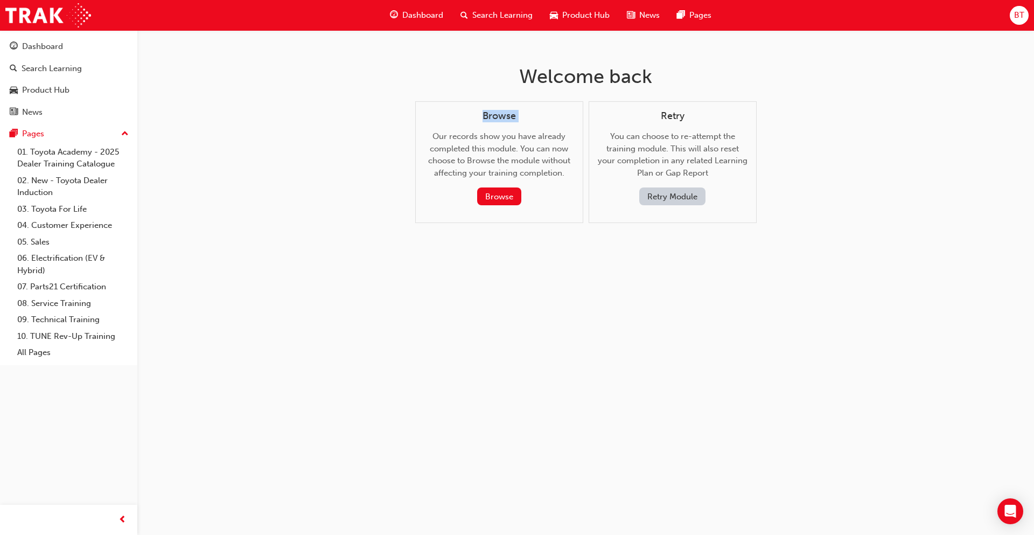
click at [300, 110] on div "Welcome back Browse Our records show you have already completed this module. Yo…" at bounding box center [517, 267] width 1034 height 535
drag, startPoint x: 300, startPoint y: 110, endPoint x: 298, endPoint y: 115, distance: 5.5
click at [298, 115] on div "Welcome back Browse Our records show you have already completed this module. Yo…" at bounding box center [517, 267] width 1034 height 535
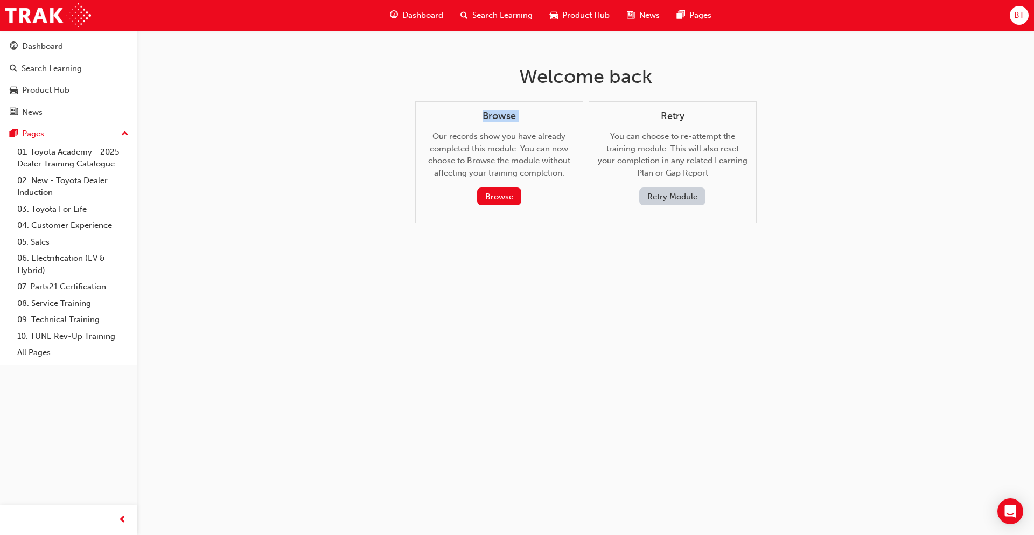
click at [298, 115] on div "Welcome back Browse Our records show you have already completed this module. Yo…" at bounding box center [517, 267] width 1034 height 535
drag, startPoint x: 298, startPoint y: 115, endPoint x: 296, endPoint y: 121, distance: 6.3
click at [296, 121] on div "Welcome back Browse Our records show you have already completed this module. Yo…" at bounding box center [517, 267] width 1034 height 535
click at [295, 122] on div "Welcome back Browse Our records show you have already completed this module. Yo…" at bounding box center [517, 267] width 1034 height 535
drag, startPoint x: 294, startPoint y: 115, endPoint x: 281, endPoint y: 99, distance: 21.1
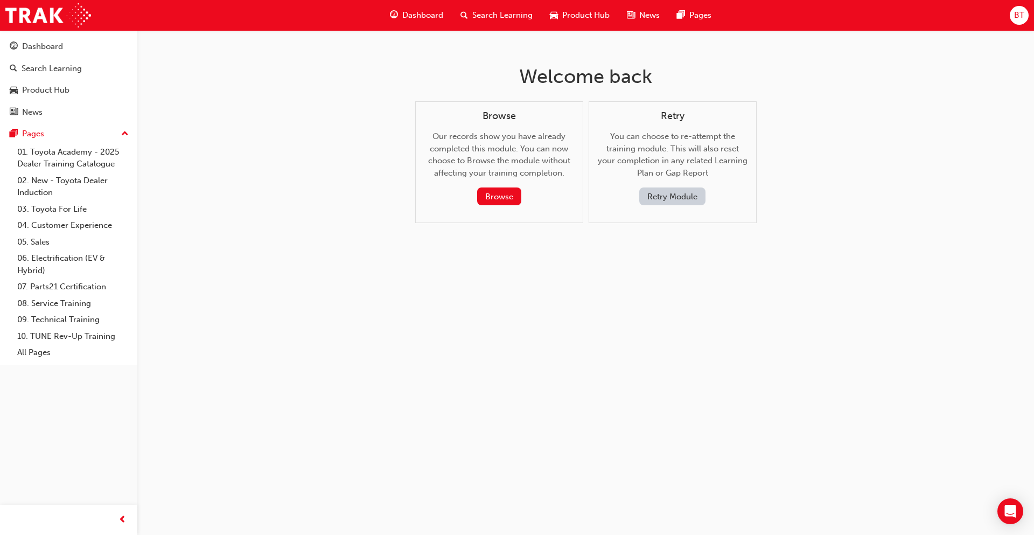
click at [281, 99] on div "Welcome back Browse Our records show you have already completed this module. Yo…" at bounding box center [517, 267] width 1034 height 535
click at [280, 98] on div "Welcome back Browse Our records show you have already completed this module. Yo…" at bounding box center [517, 267] width 1034 height 535
click at [334, 145] on div "Welcome back Browse Our records show you have already completed this module. Yo…" at bounding box center [517, 267] width 1034 height 535
